Goal: Connect with others: Establish contact or relationships with other users

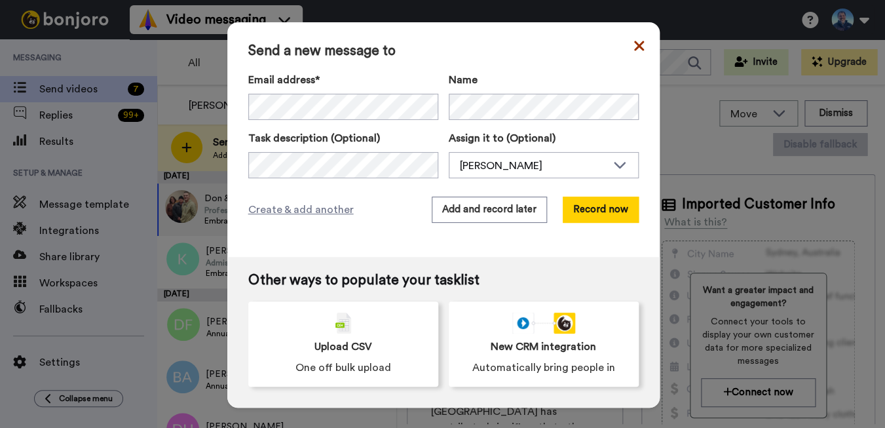
click at [640, 42] on icon at bounding box center [639, 46] width 10 height 16
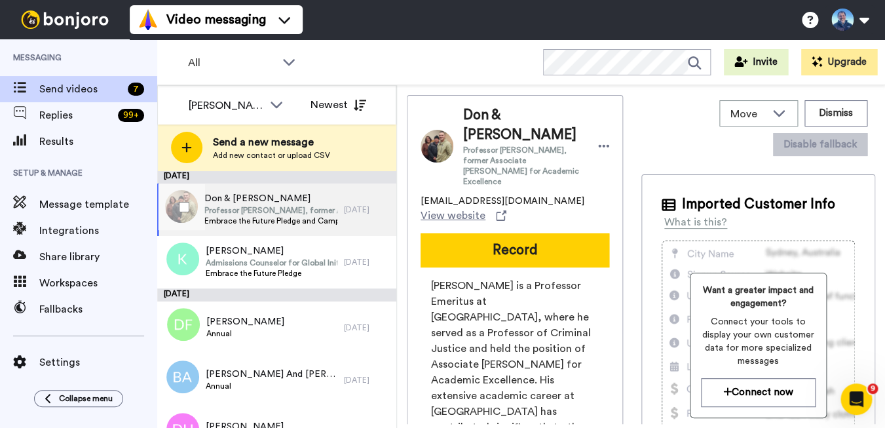
click at [321, 208] on span "Professor [PERSON_NAME], former Associate [PERSON_NAME] for Academic Excellence" at bounding box center [270, 210] width 133 height 10
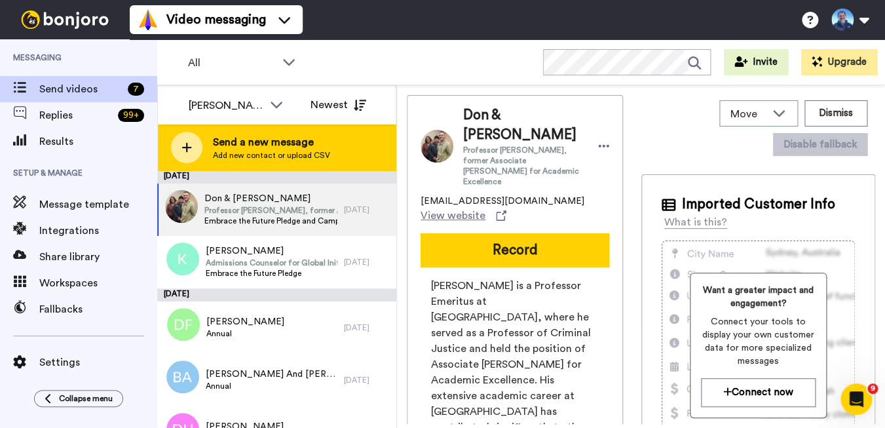
click at [265, 142] on span "Send a new message" at bounding box center [271, 142] width 117 height 16
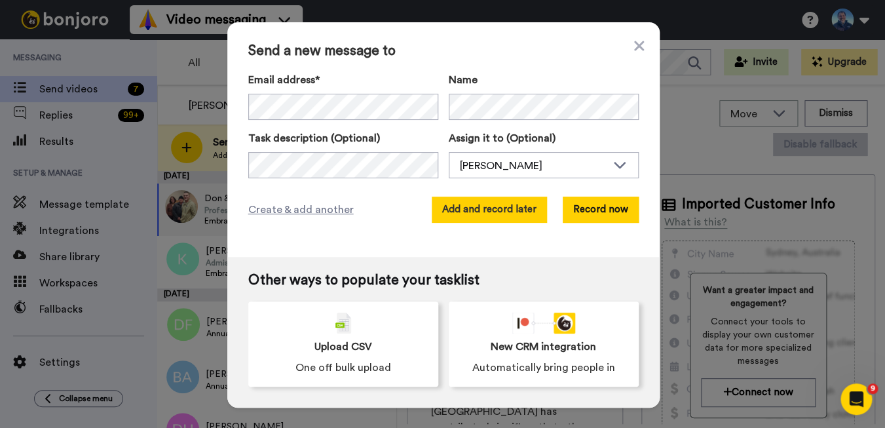
click at [482, 206] on button "Add and record later" at bounding box center [489, 210] width 115 height 26
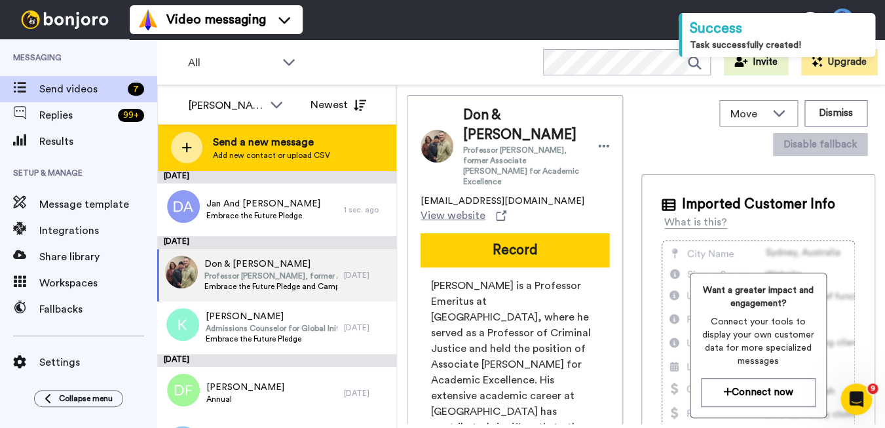
click at [240, 140] on span "Send a new message" at bounding box center [271, 142] width 117 height 16
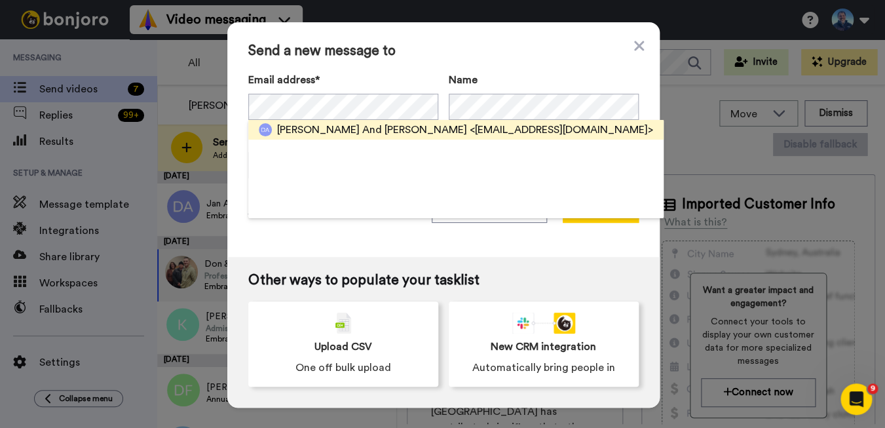
click at [368, 133] on span "[PERSON_NAME] And [PERSON_NAME]" at bounding box center [372, 130] width 190 height 16
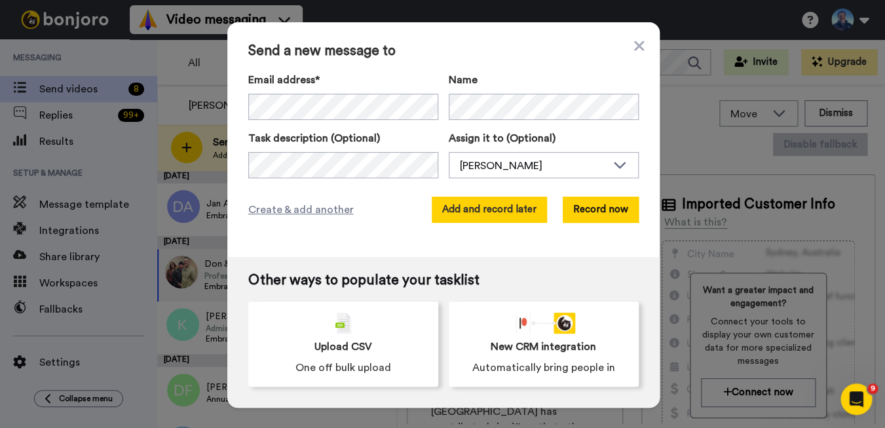
click at [464, 206] on button "Add and record later" at bounding box center [489, 210] width 115 height 26
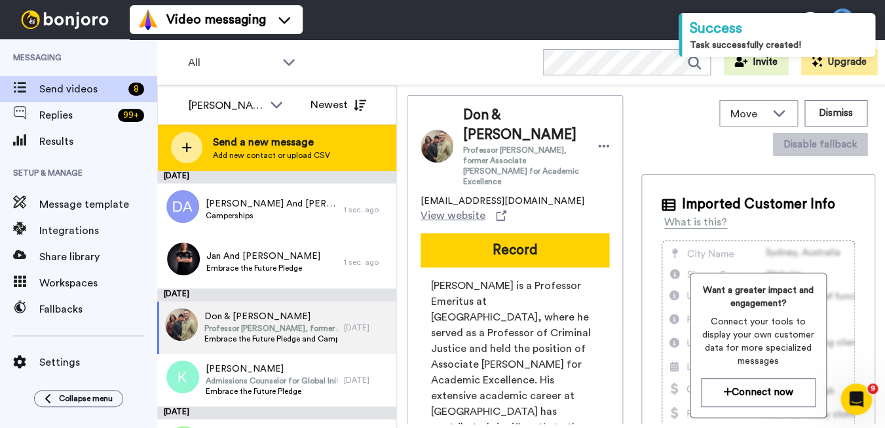
click at [267, 150] on span "Add new contact or upload CSV" at bounding box center [271, 155] width 117 height 10
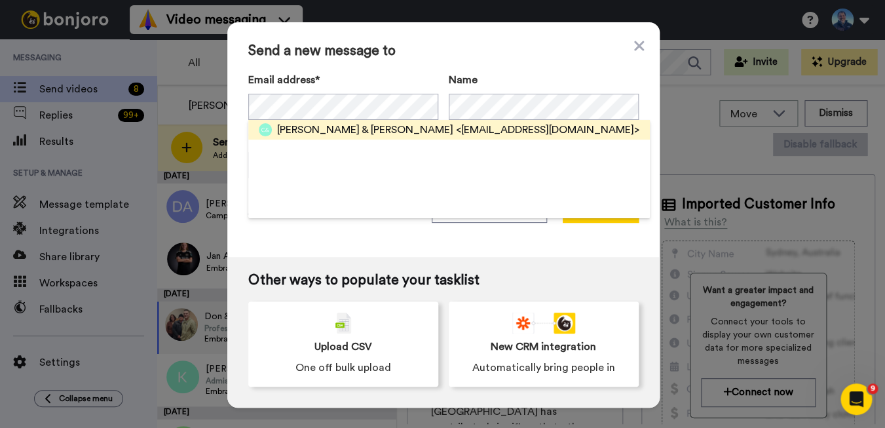
click at [305, 128] on span "[PERSON_NAME] & [PERSON_NAME]" at bounding box center [365, 130] width 176 height 16
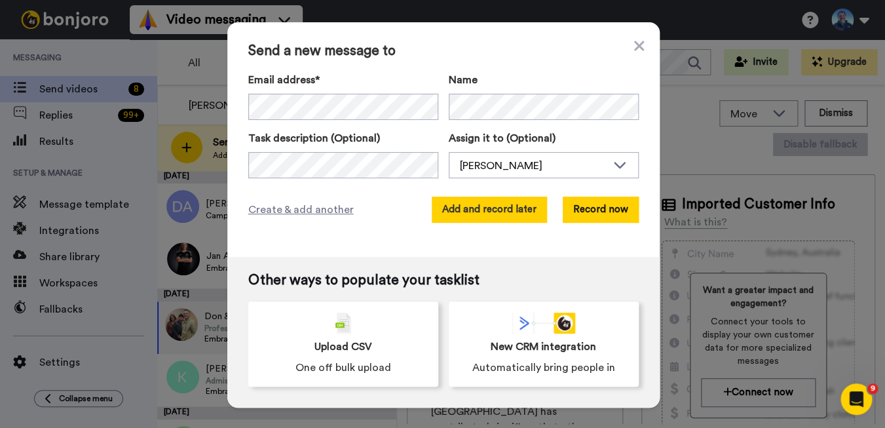
click at [487, 202] on button "Add and record later" at bounding box center [489, 210] width 115 height 26
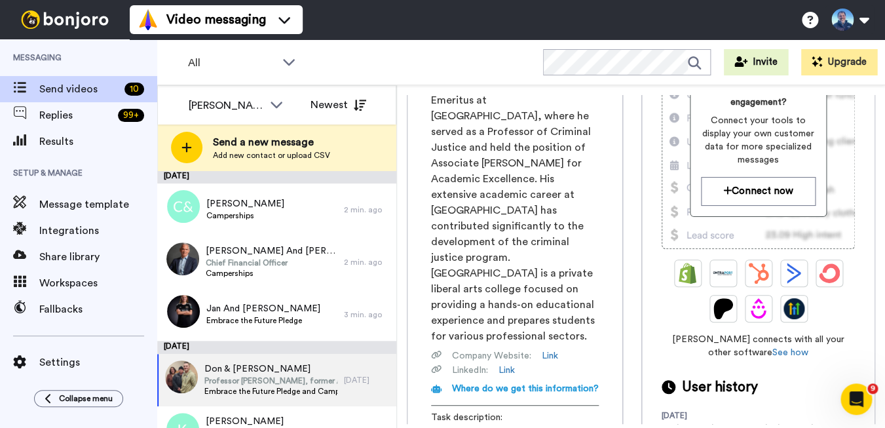
scroll to position [204, 0]
